Goal: Task Accomplishment & Management: Manage account settings

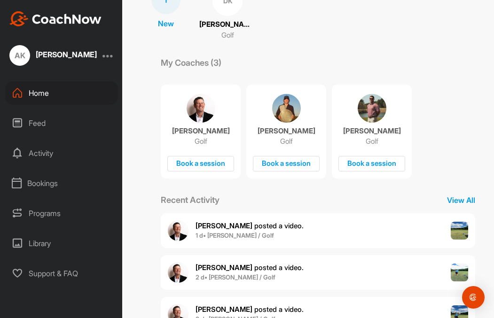
scroll to position [104, 0]
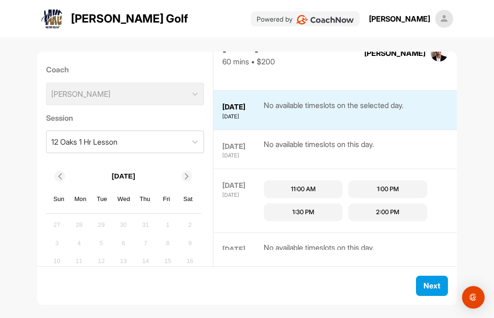
scroll to position [169, 0]
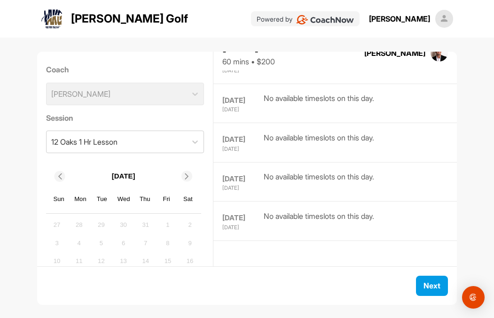
click at [195, 98] on div "Coach [PERSON_NAME]" at bounding box center [125, 85] width 158 height 48
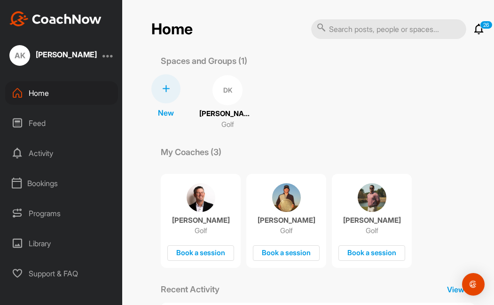
click at [104, 58] on div at bounding box center [107, 55] width 11 height 11
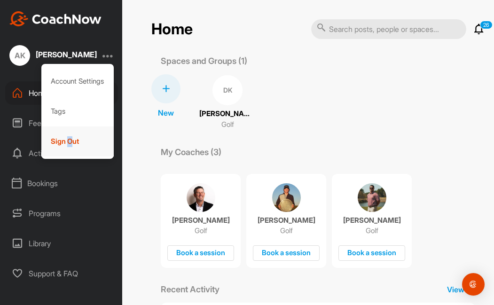
click at [66, 138] on div "Sign Out" at bounding box center [77, 141] width 73 height 30
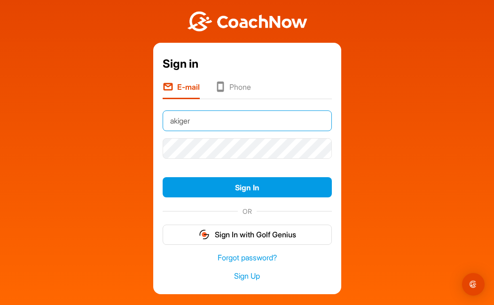
type input "akiger@pga.com"
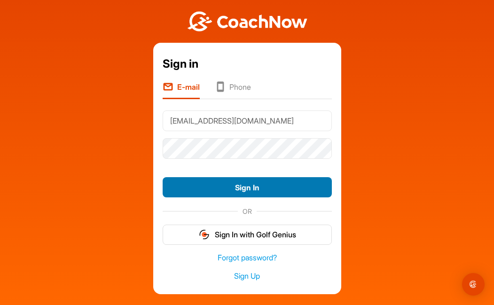
click at [231, 193] on button "Sign In" at bounding box center [247, 187] width 169 height 20
